Goal: Find specific page/section: Find specific page/section

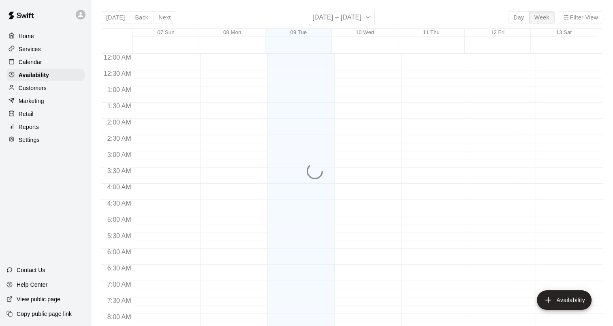
scroll to position [361, 0]
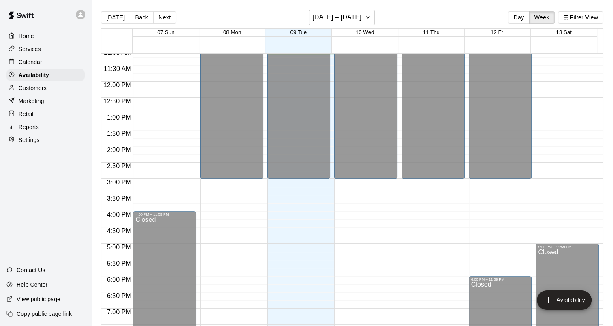
click at [30, 297] on p "View public page" at bounding box center [39, 299] width 44 height 8
click at [36, 49] on p "Services" at bounding box center [30, 49] width 22 height 8
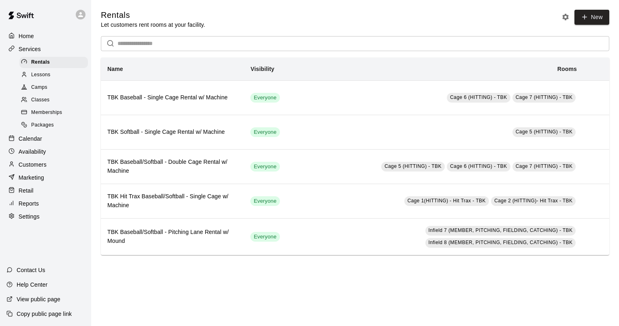
click at [62, 126] on div "Packages" at bounding box center [53, 125] width 68 height 11
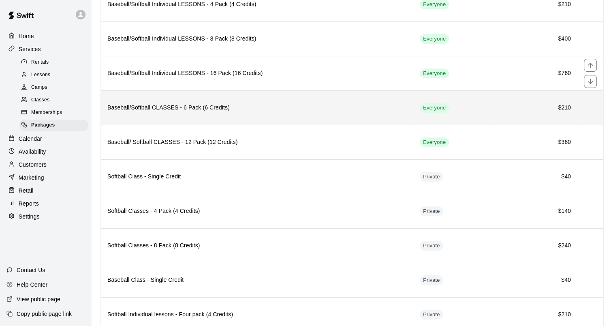
scroll to position [122, 0]
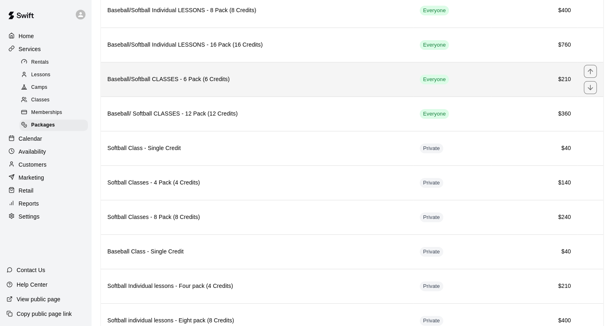
click at [216, 79] on h6 "Baseball/Softball CLASSES - 6 Pack (6 Credits)" at bounding box center [256, 79] width 299 height 9
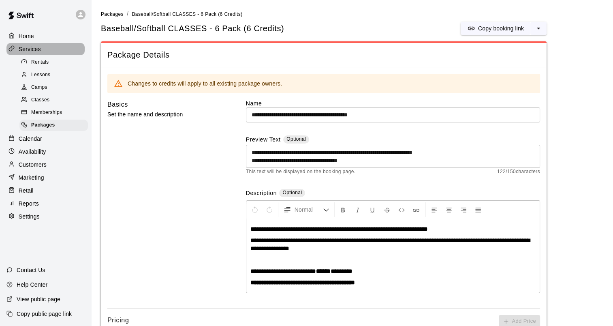
click at [31, 51] on p "Services" at bounding box center [30, 49] width 22 height 8
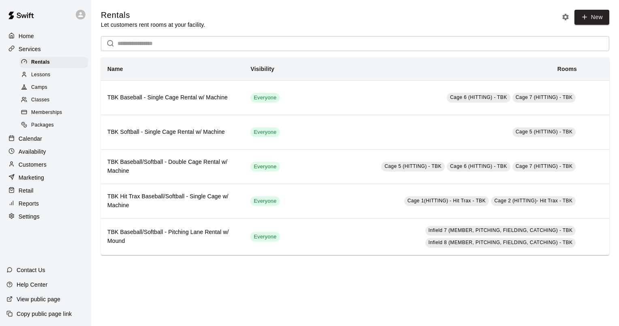
click at [21, 41] on div "Home" at bounding box center [45, 36] width 78 height 12
